Goal: Task Accomplishment & Management: Use online tool/utility

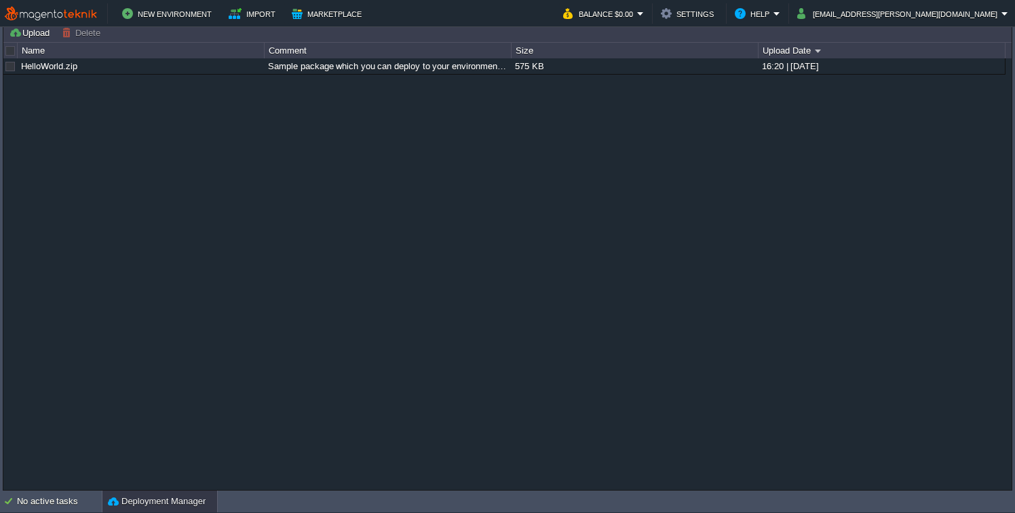
click at [356, 28] on td "Upload Delete Deploy to ..." at bounding box center [508, 32] width 1006 height 16
click at [375, 24] on div "New Environment Import Marketplace Bonus $0.00 Upgrade Account Balance $0.00 Se…" at bounding box center [507, 13] width 1015 height 27
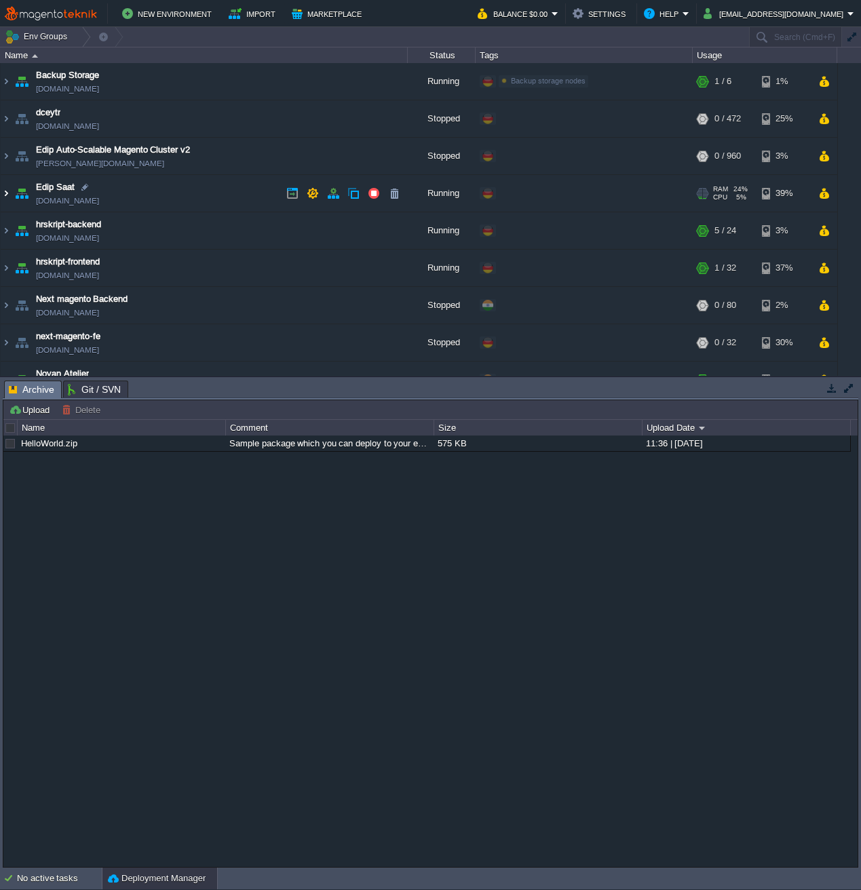
click at [5, 194] on img at bounding box center [6, 193] width 11 height 37
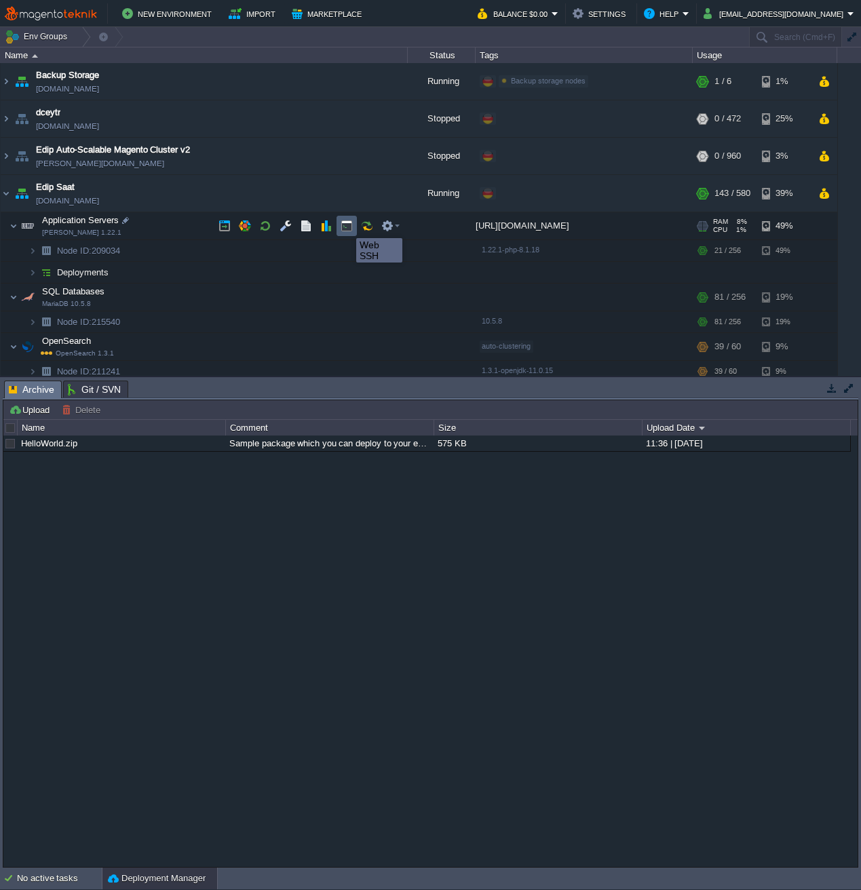
click at [346, 226] on button "button" at bounding box center [347, 226] width 12 height 12
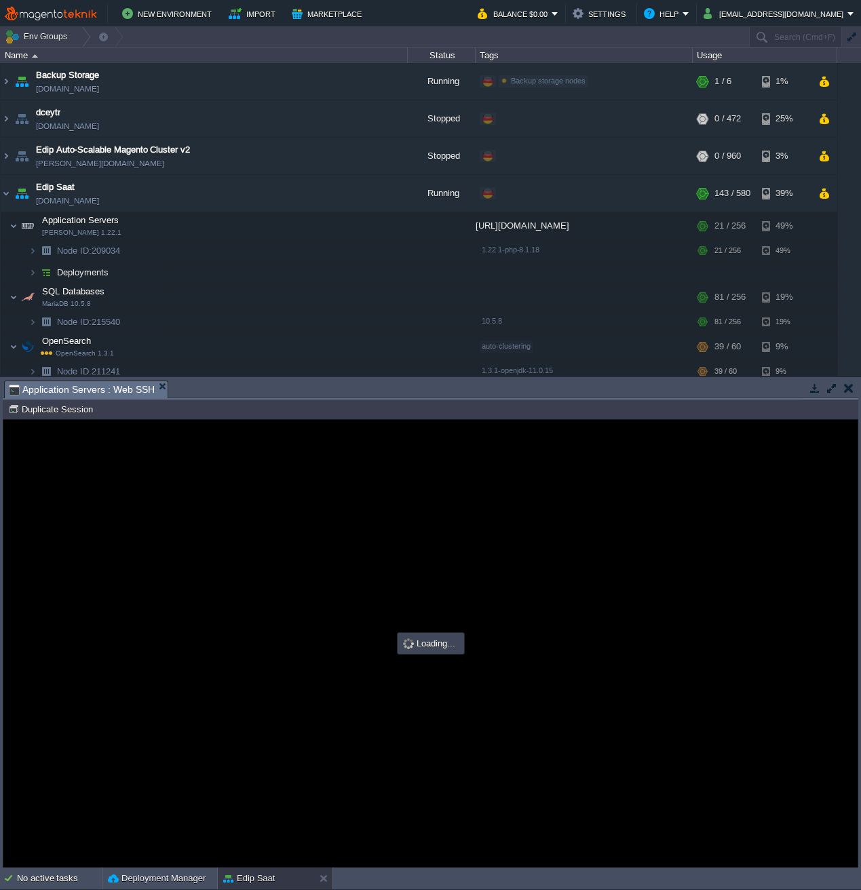
click at [852, 394] on button "button" at bounding box center [848, 388] width 9 height 12
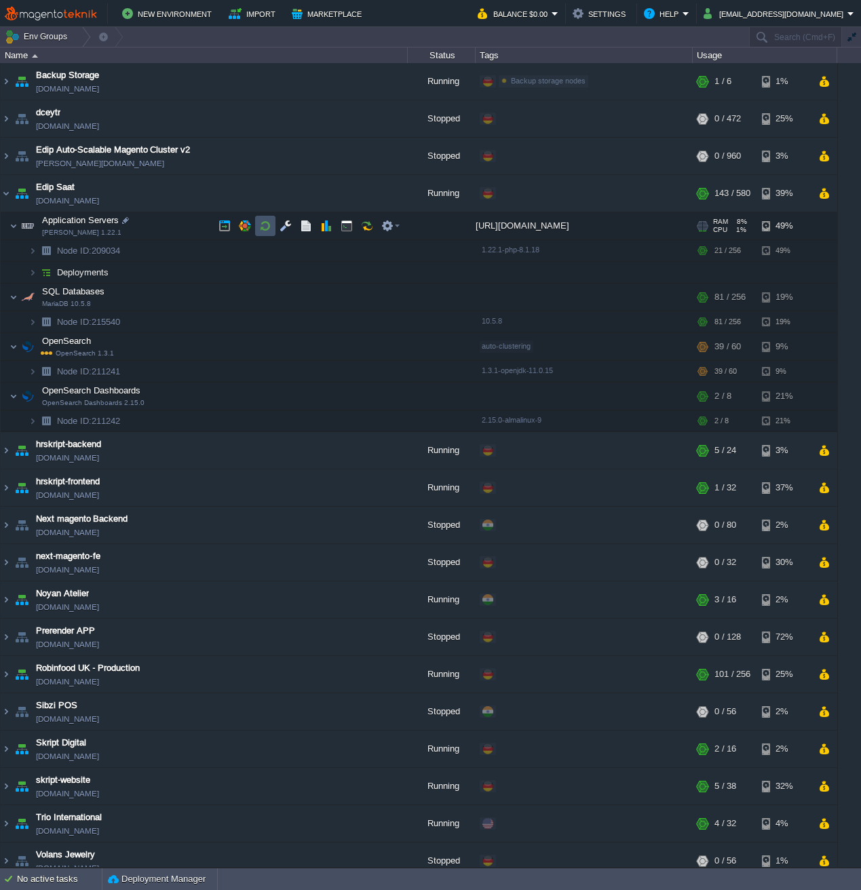
click at [265, 227] on button "button" at bounding box center [265, 226] width 12 height 12
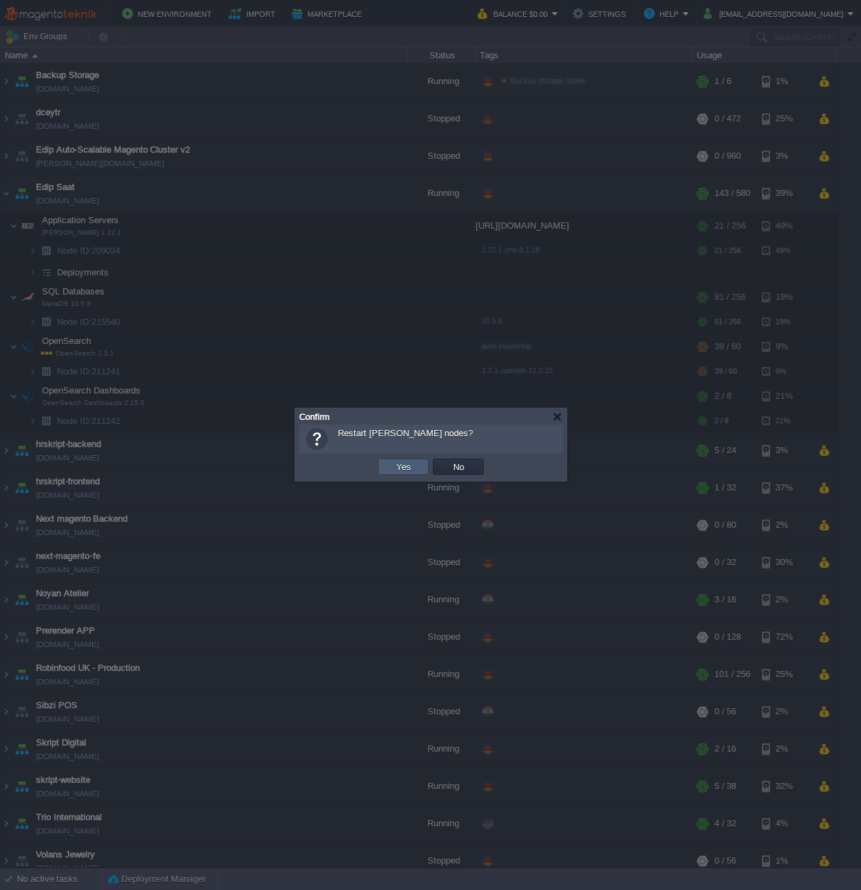
click at [398, 461] on button "Yes" at bounding box center [403, 467] width 23 height 12
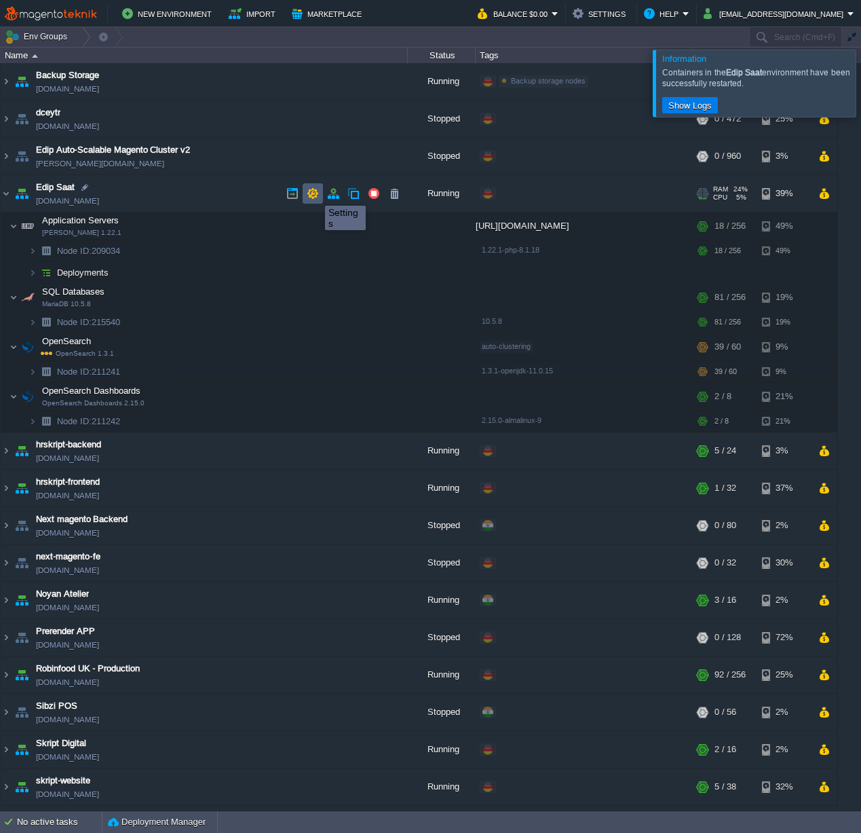
click at [315, 193] on button "button" at bounding box center [313, 193] width 12 height 12
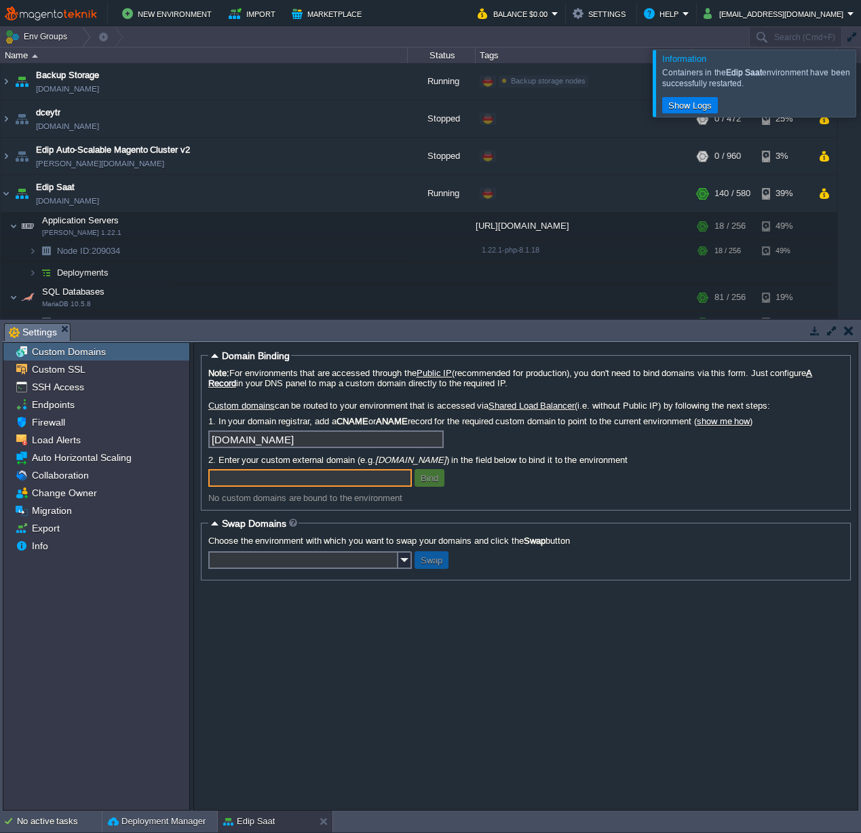
click at [848, 332] on button "button" at bounding box center [848, 330] width 9 height 12
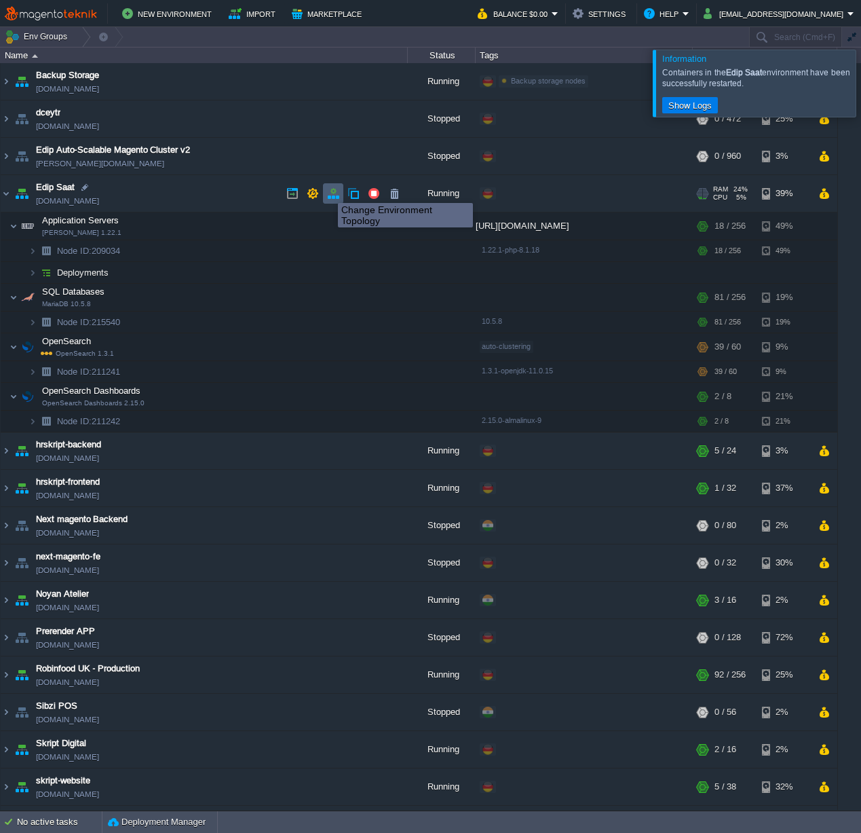
click at [328, 191] on button "button" at bounding box center [333, 193] width 12 height 12
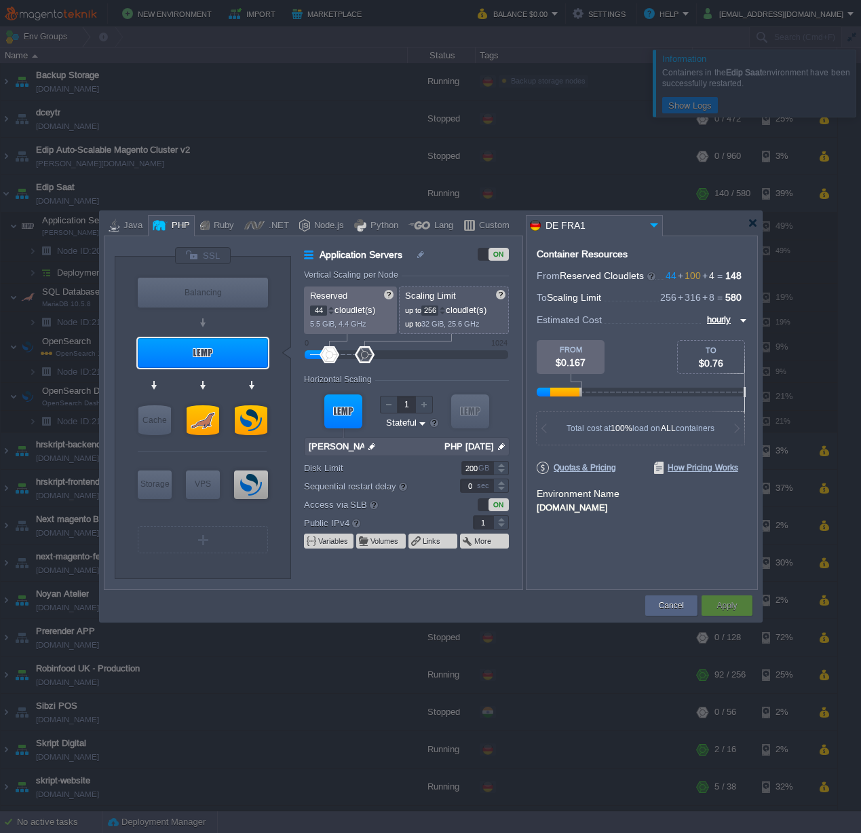
click at [758, 226] on div at bounding box center [433, 223] width 658 height 24
click at [755, 223] on div at bounding box center [753, 223] width 10 height 10
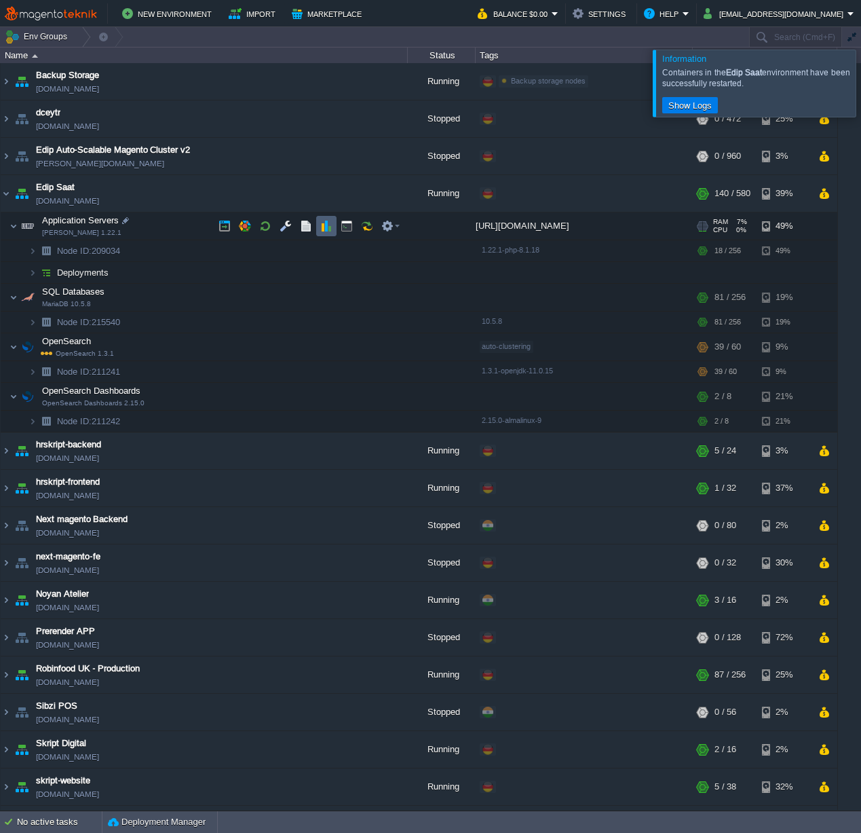
click at [324, 227] on button "button" at bounding box center [326, 226] width 12 height 12
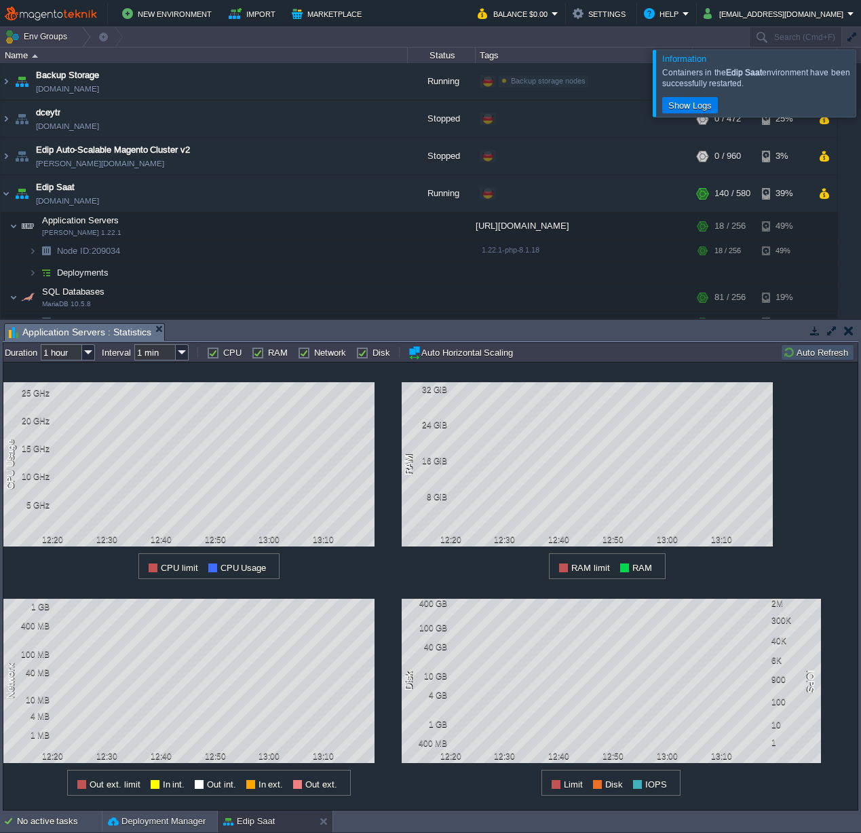
click at [848, 331] on button "button" at bounding box center [848, 330] width 9 height 12
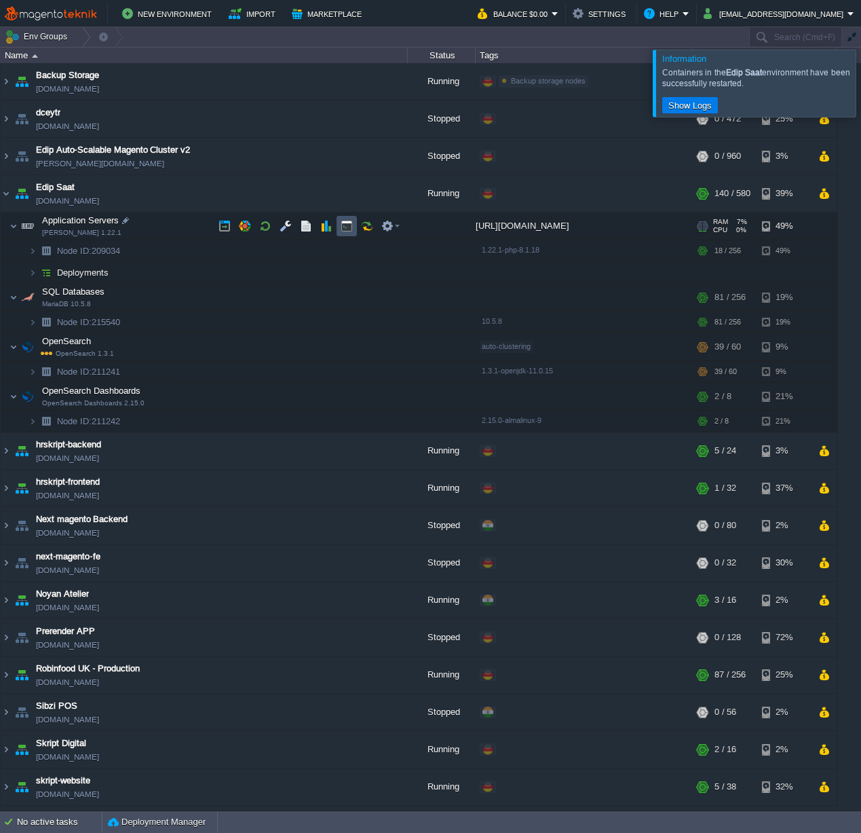
click at [345, 227] on button "button" at bounding box center [347, 226] width 12 height 12
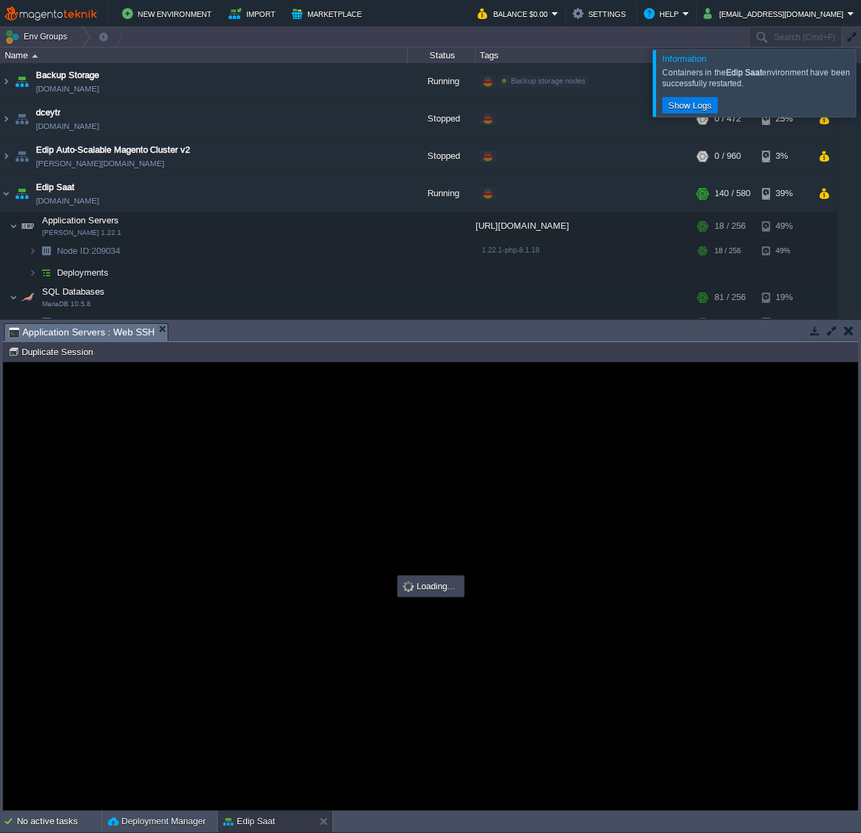
type input "#000000"
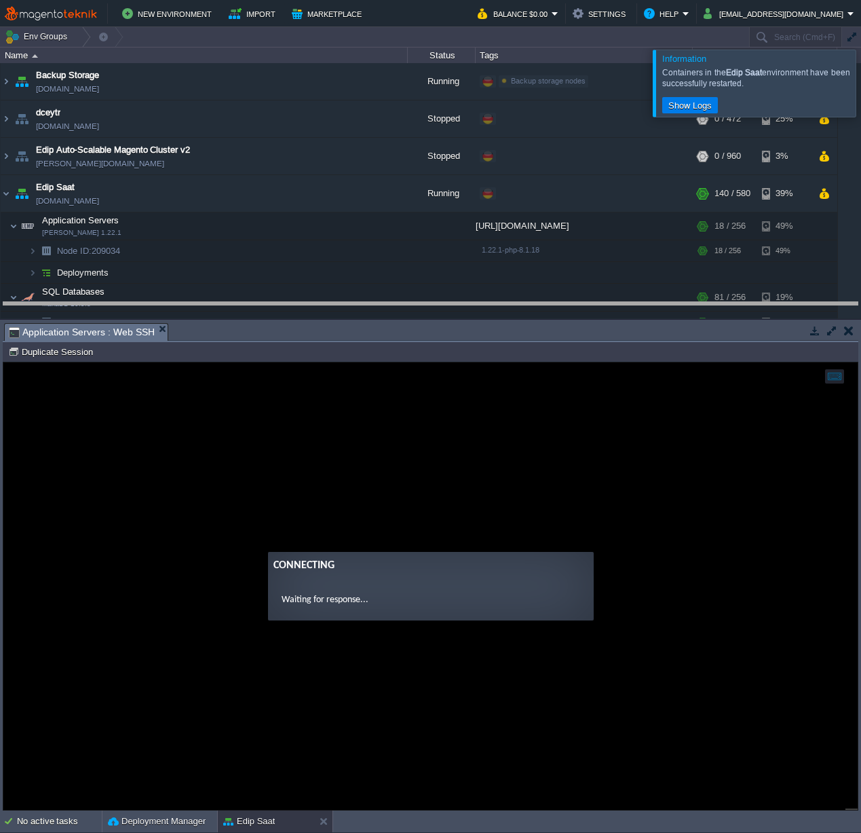
drag, startPoint x: 329, startPoint y: 330, endPoint x: 331, endPoint y: 305, distance: 25.9
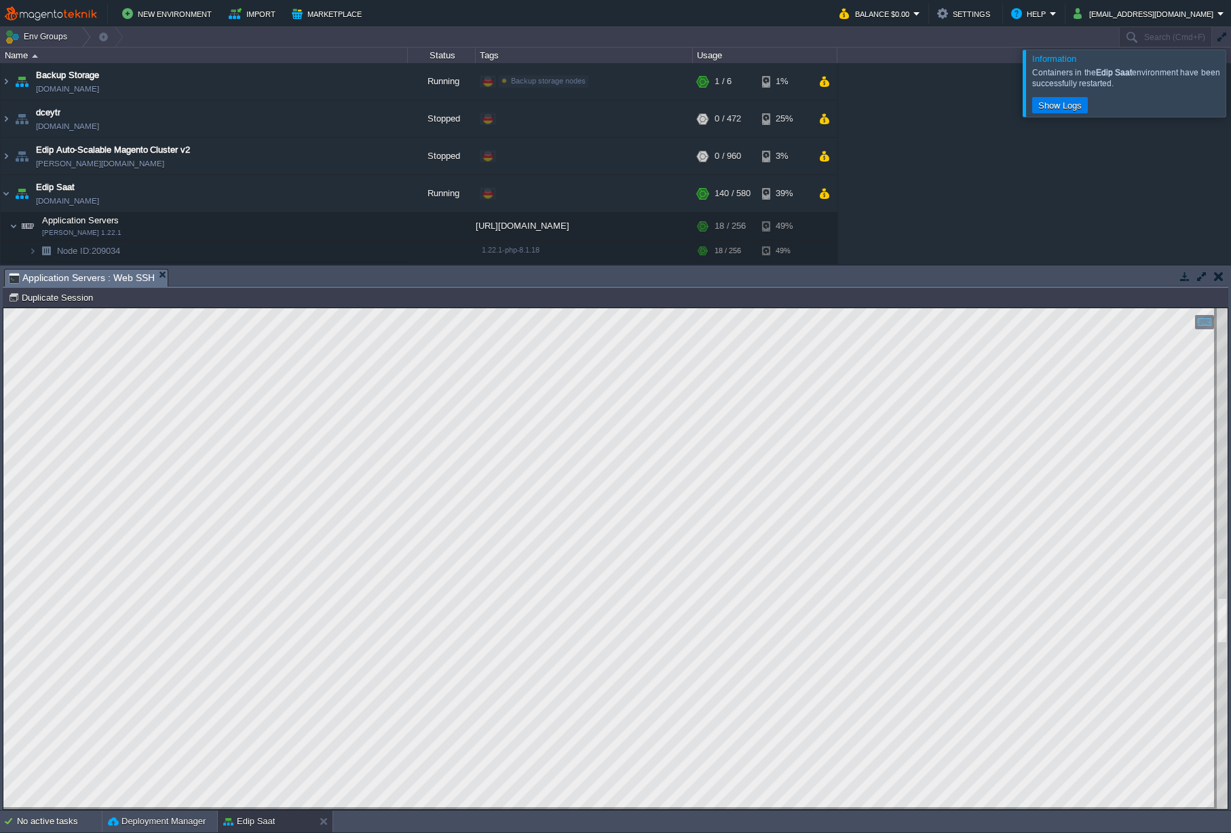
click at [449, 381] on div at bounding box center [615, 558] width 1224 height 501
type textarea "nx@node209034-edip-saat /var/www/webroot/ROOT $ cd app/etc/ nginx@node209034-ed…"
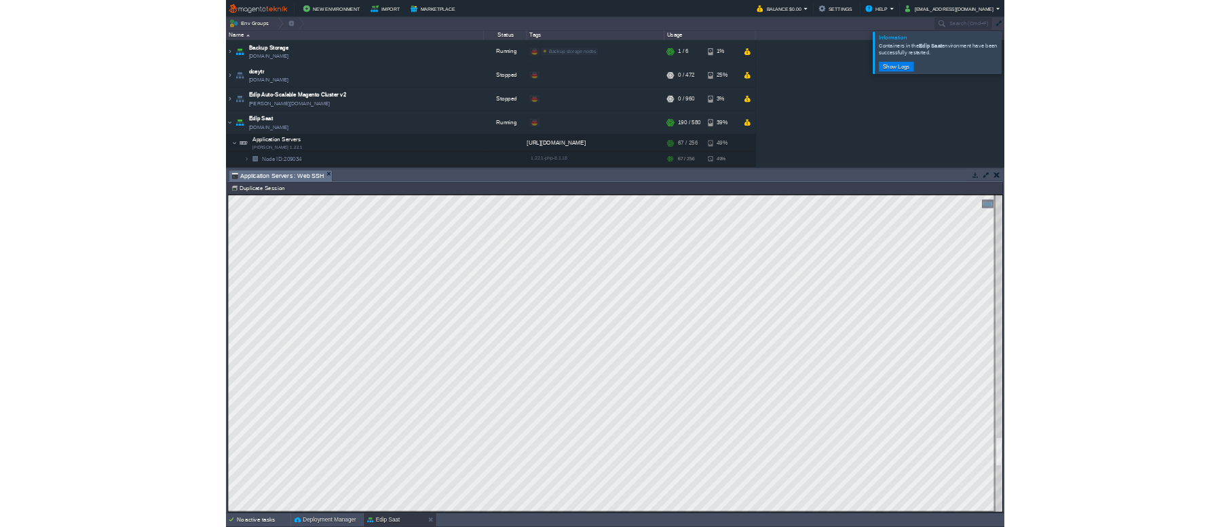
scroll to position [1273, 249]
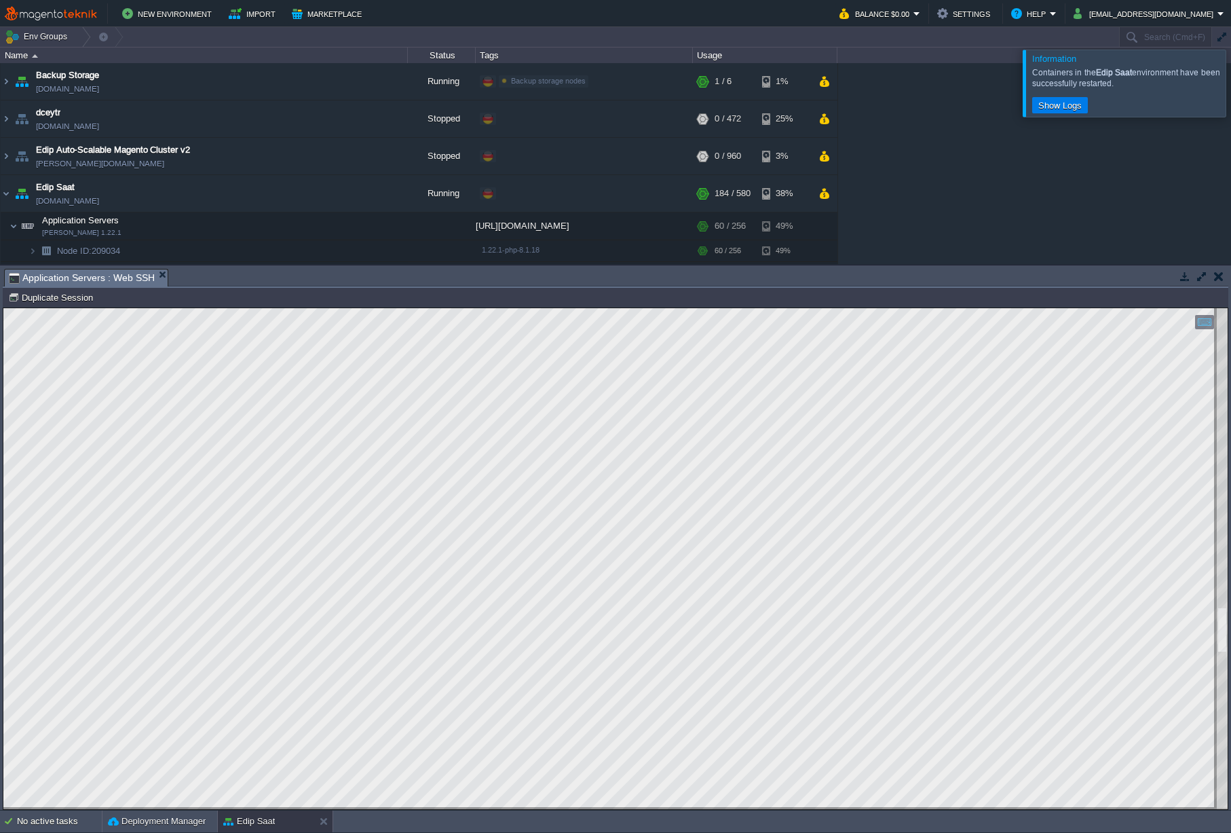
drag, startPoint x: 799, startPoint y: 807, endPoint x: 1249, endPoint y: 894, distance: 457.5
click at [860, 308] on html "Copy: Cmd + C Paste: Cmd + V Settings: Ctrl + Shift + Alt 0" at bounding box center [615, 308] width 1224 height 0
click at [860, 80] on div at bounding box center [1247, 83] width 0 height 66
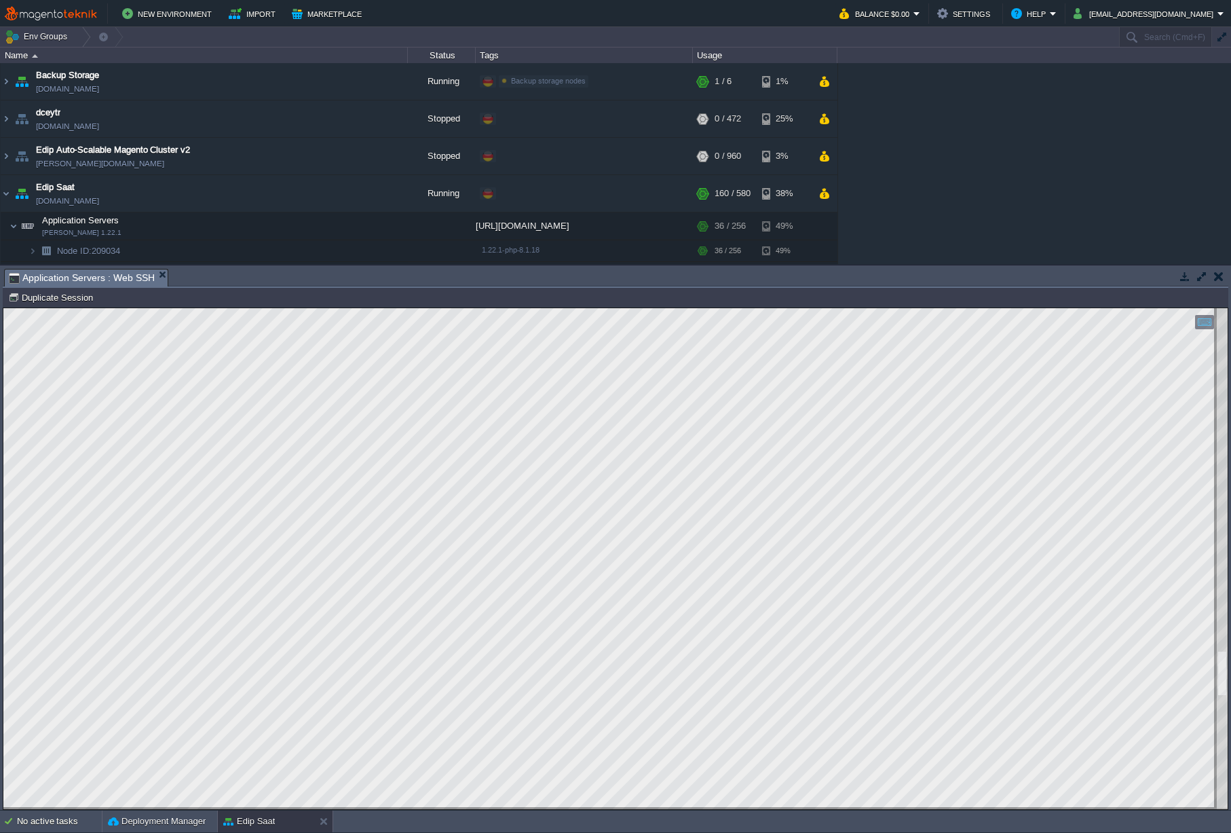
click at [860, 308] on html "Copy: Cmd + C Paste: Cmd + V Settings: Ctrl + Shift + Alt 0" at bounding box center [615, 308] width 1224 height 0
